Goal: Information Seeking & Learning: Learn about a topic

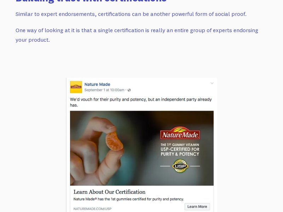
scroll to position [1159, 0]
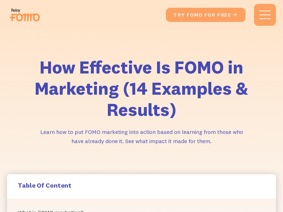
scroll to position [811, 0]
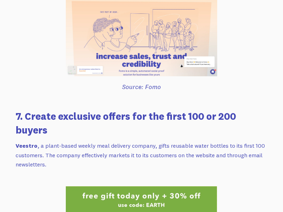
scroll to position [2485, 0]
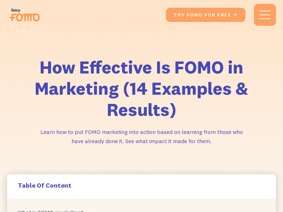
scroll to position [3283, 0]
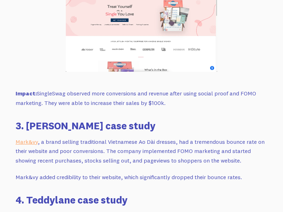
scroll to position [3903, 0]
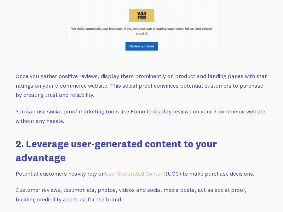
scroll to position [2226, 0]
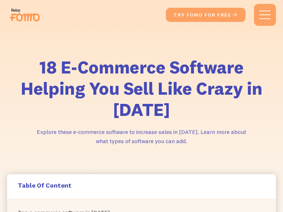
scroll to position [8891, 0]
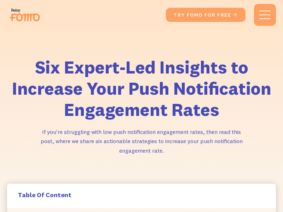
scroll to position [2317, 0]
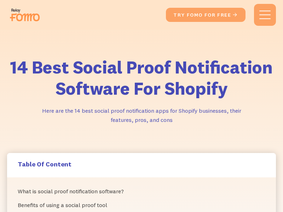
scroll to position [2750, 0]
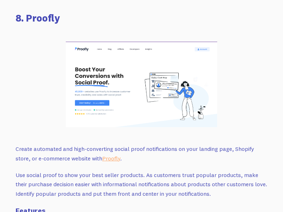
scroll to position [4292, 0]
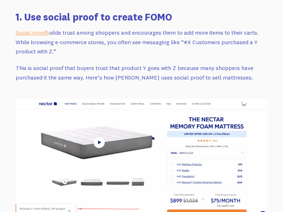
scroll to position [1134, 0]
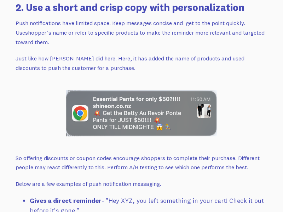
scroll to position [1864, 0]
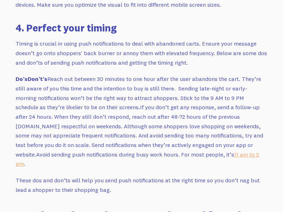
scroll to position [2438, 0]
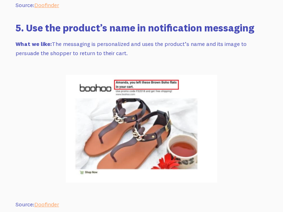
scroll to position [3596, 0]
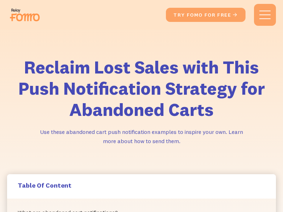
scroll to position [4257, 0]
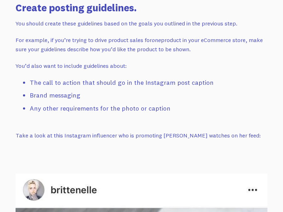
scroll to position [1837, 0]
